Goal: Information Seeking & Learning: Compare options

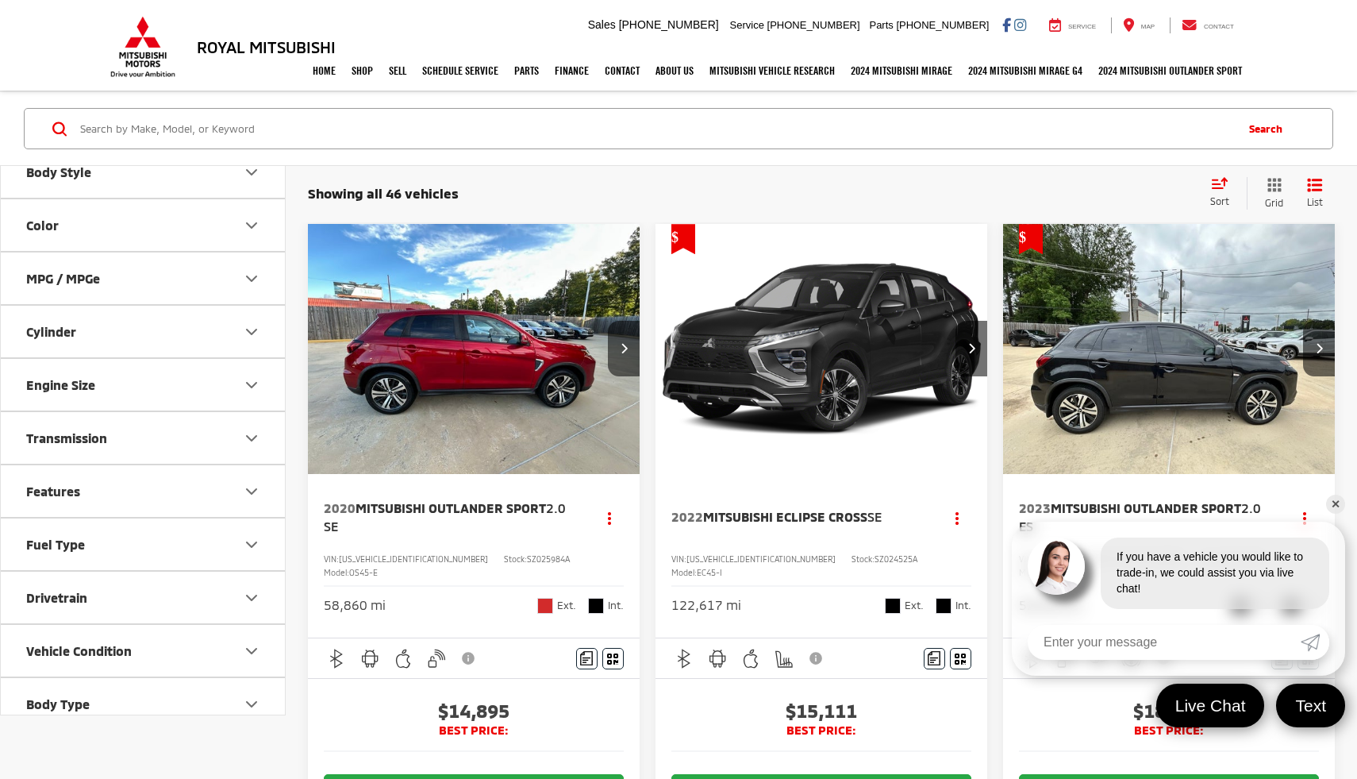
scroll to position [403, 0]
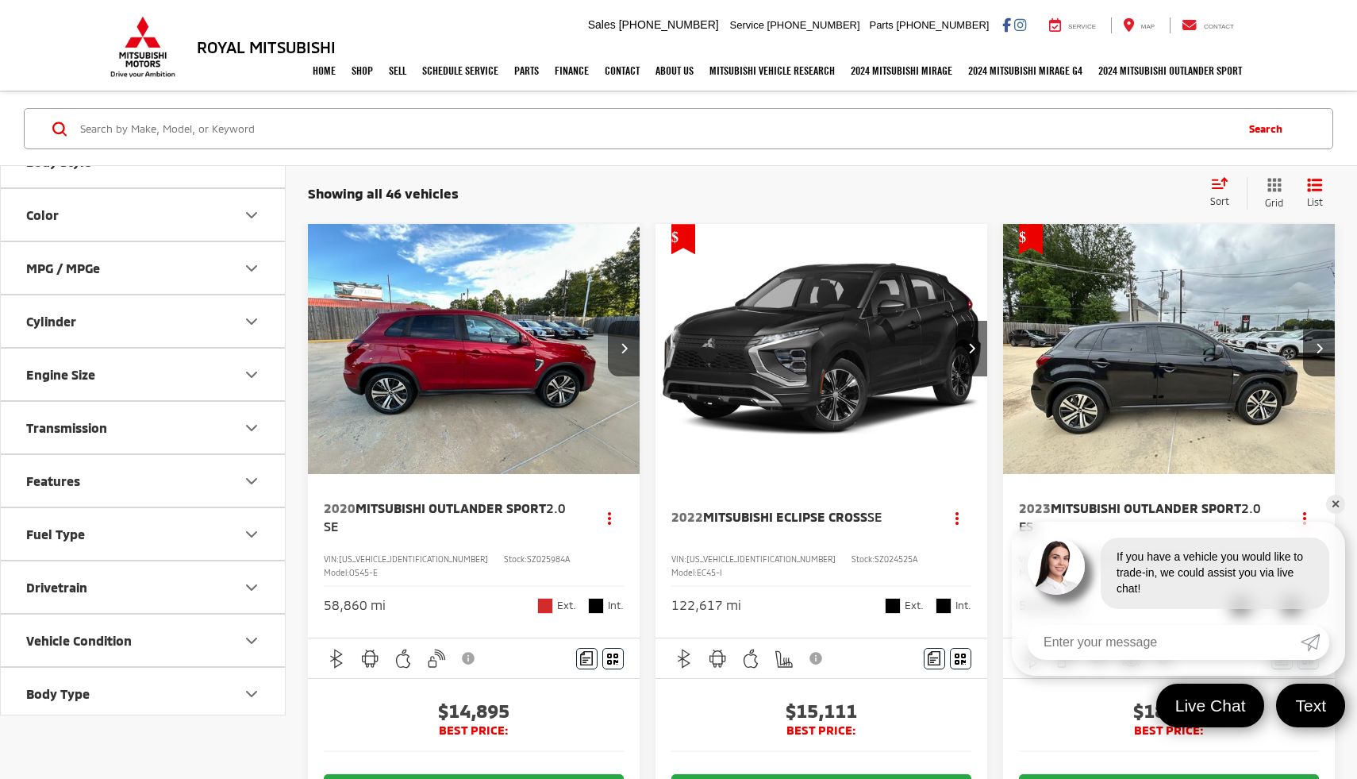
click at [153, 433] on button "Transmission" at bounding box center [144, 428] width 286 height 52
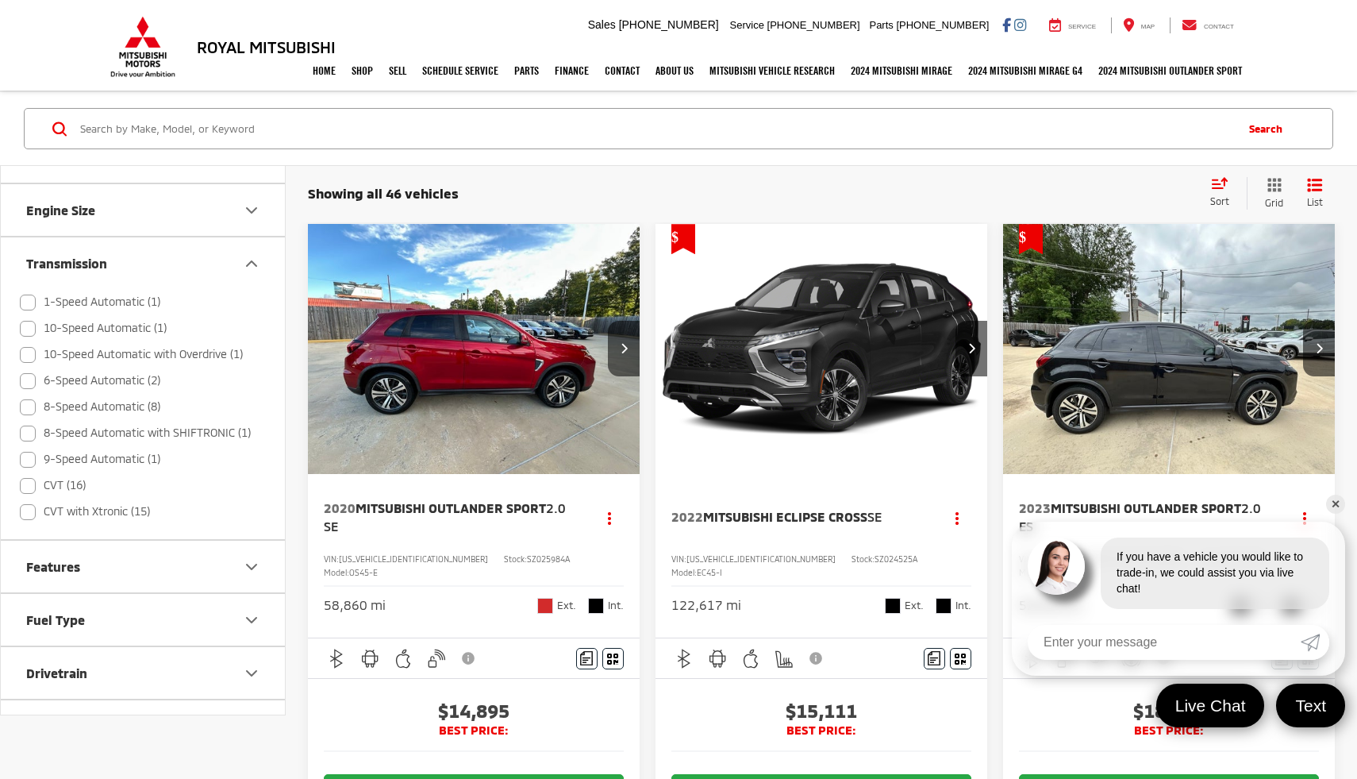
scroll to position [571, 0]
click at [148, 430] on label "8-Speed Automatic with SHIFTRONIC (1)" at bounding box center [135, 429] width 231 height 26
click at [21, 426] on label "8-Speed Automatic with SHIFTRONIC (1)" at bounding box center [135, 429] width 231 height 26
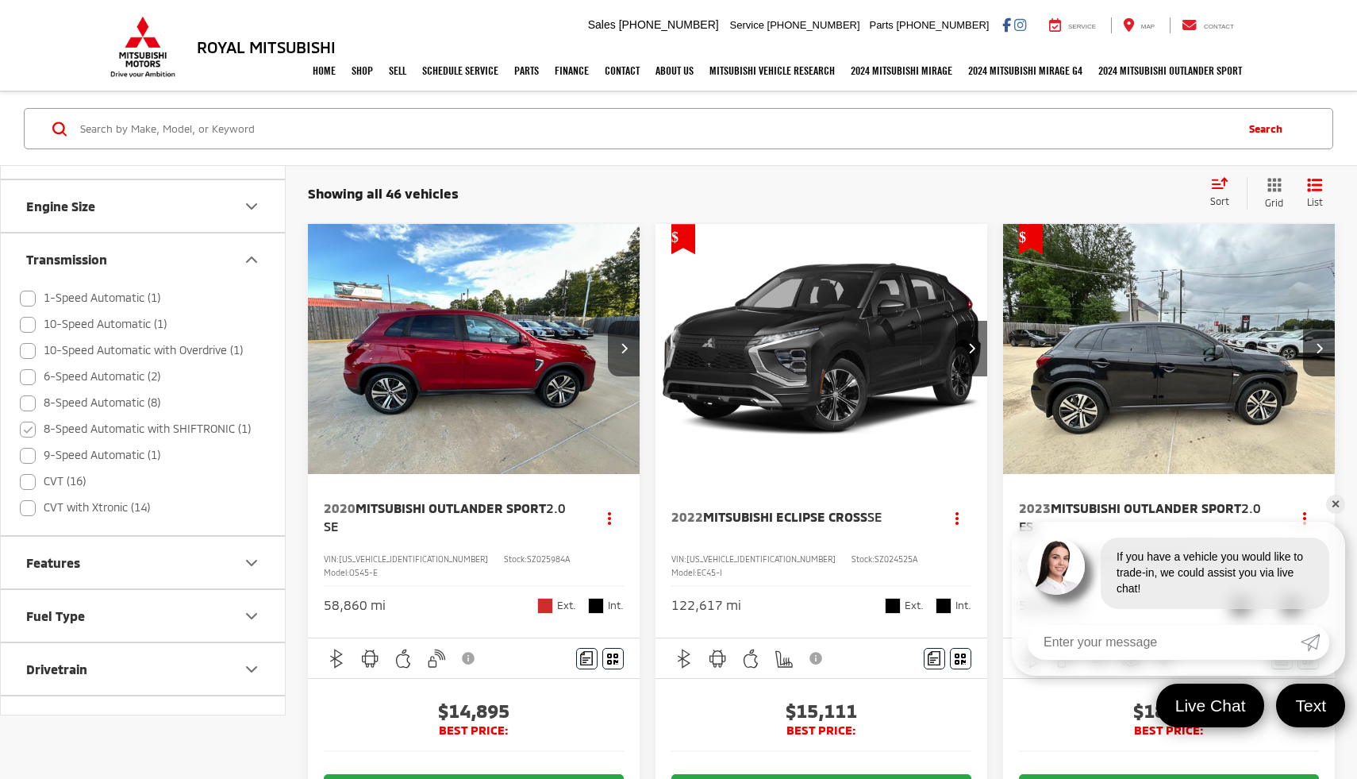
checkbox input "false"
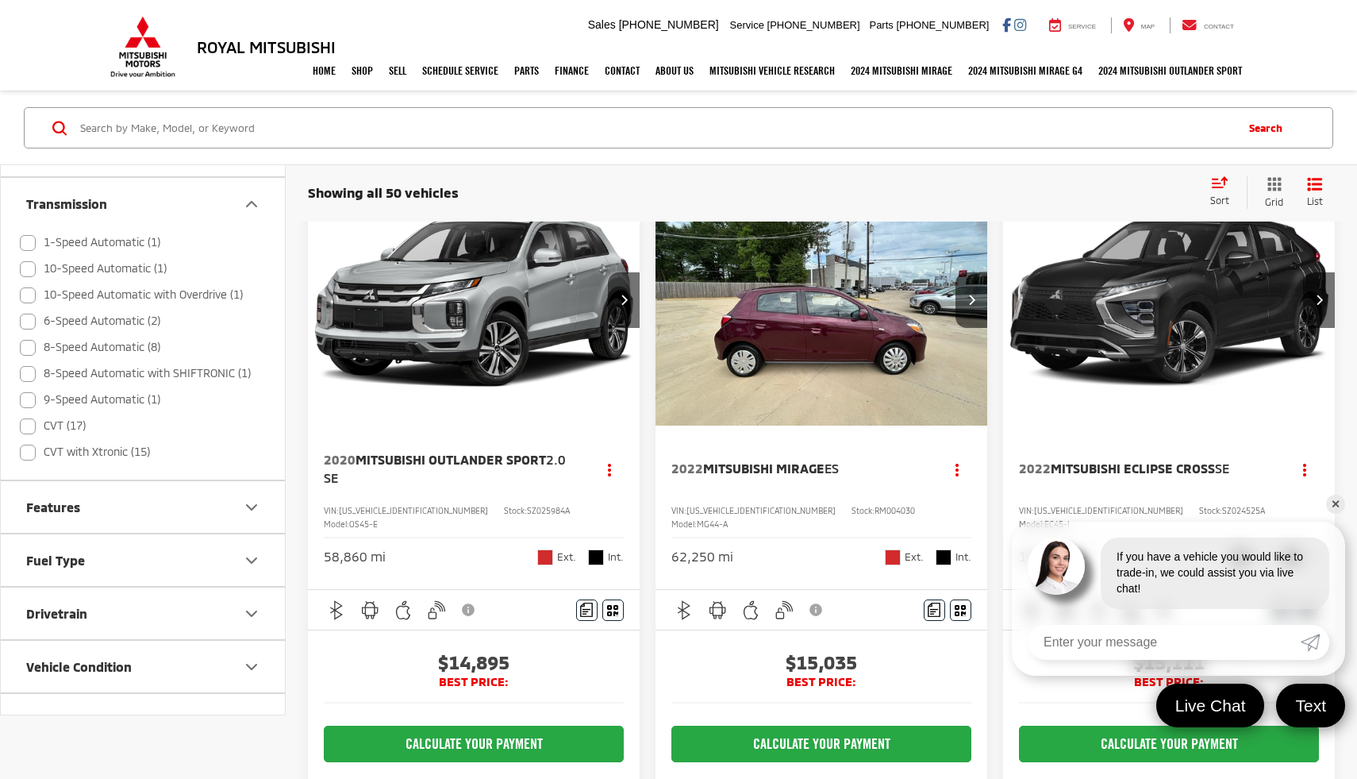
scroll to position [650, 0]
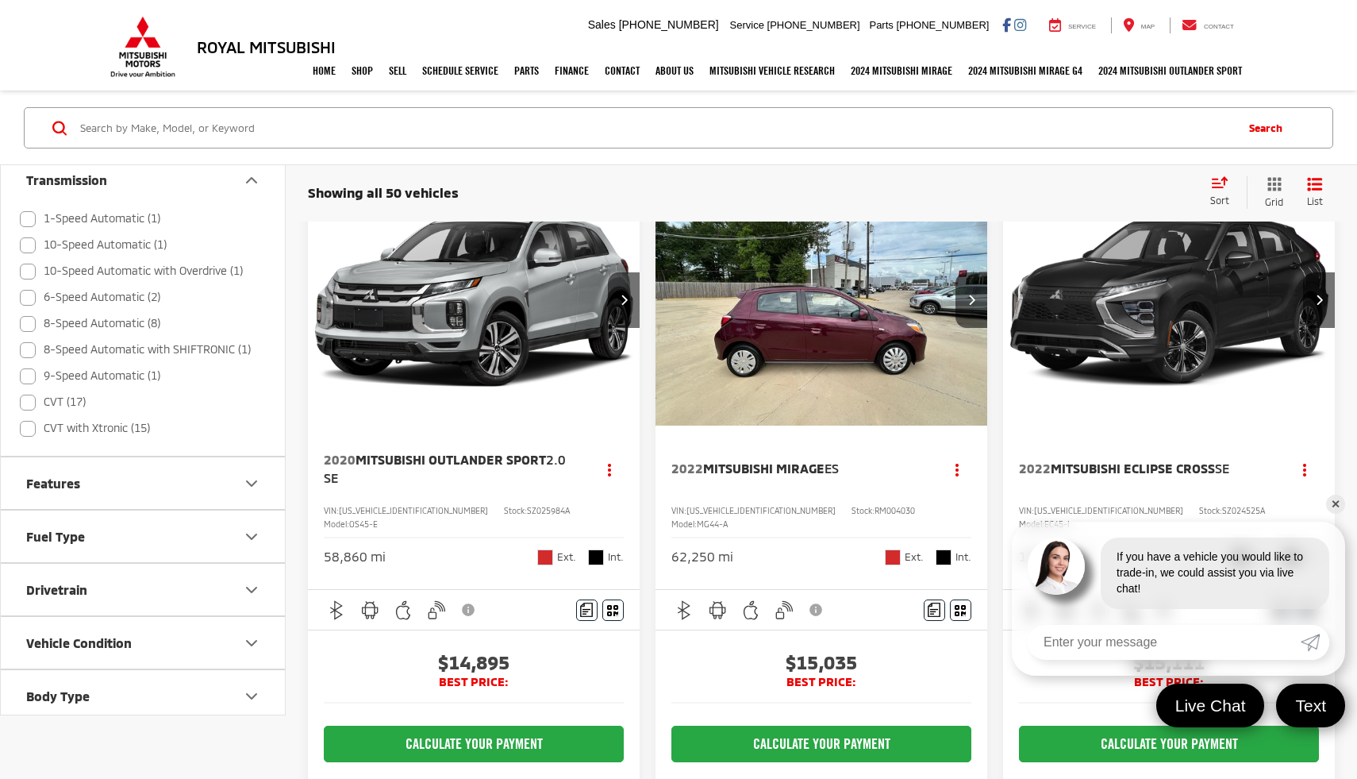
click at [132, 580] on button "Drivetrain" at bounding box center [144, 590] width 286 height 52
click at [139, 555] on button "Fuel Type" at bounding box center [144, 536] width 286 height 52
click at [144, 498] on button "Features" at bounding box center [144, 483] width 286 height 52
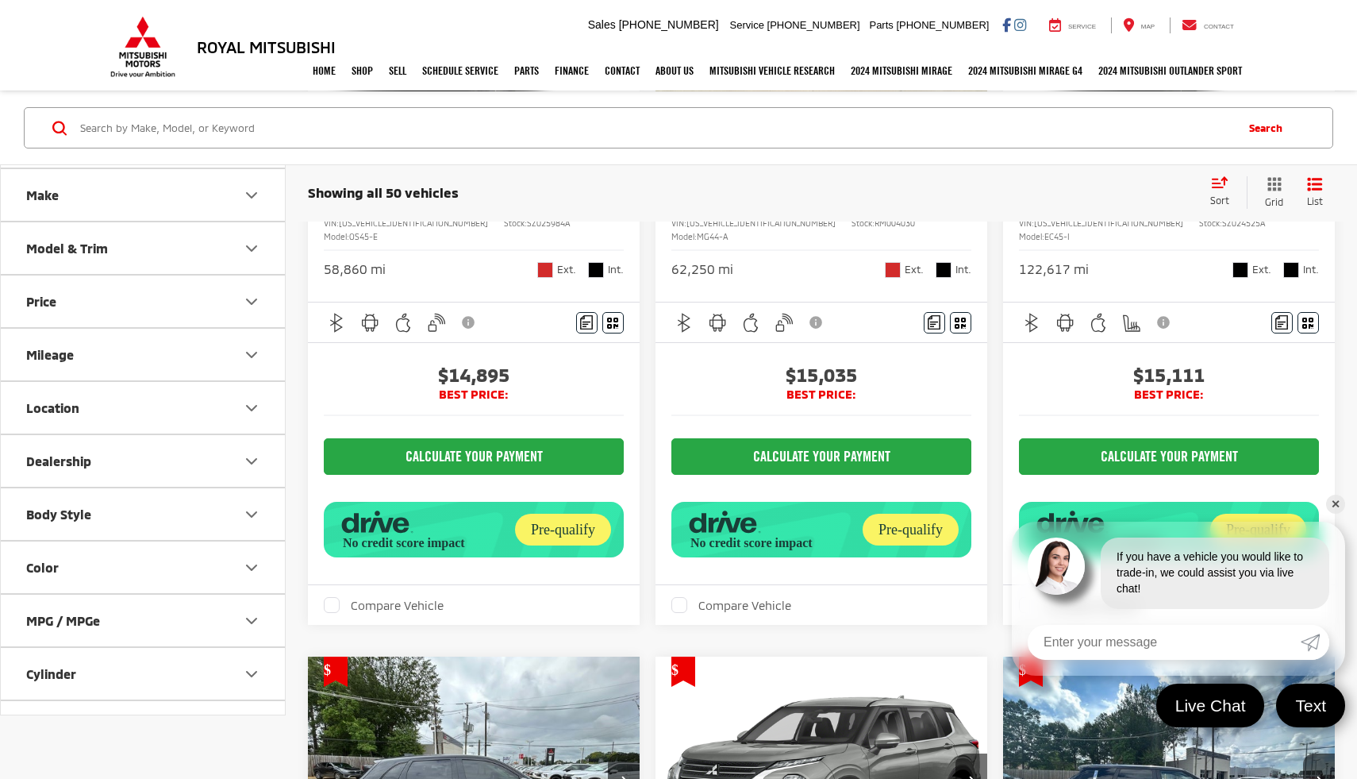
scroll to position [0, 0]
